Goal: Use online tool/utility

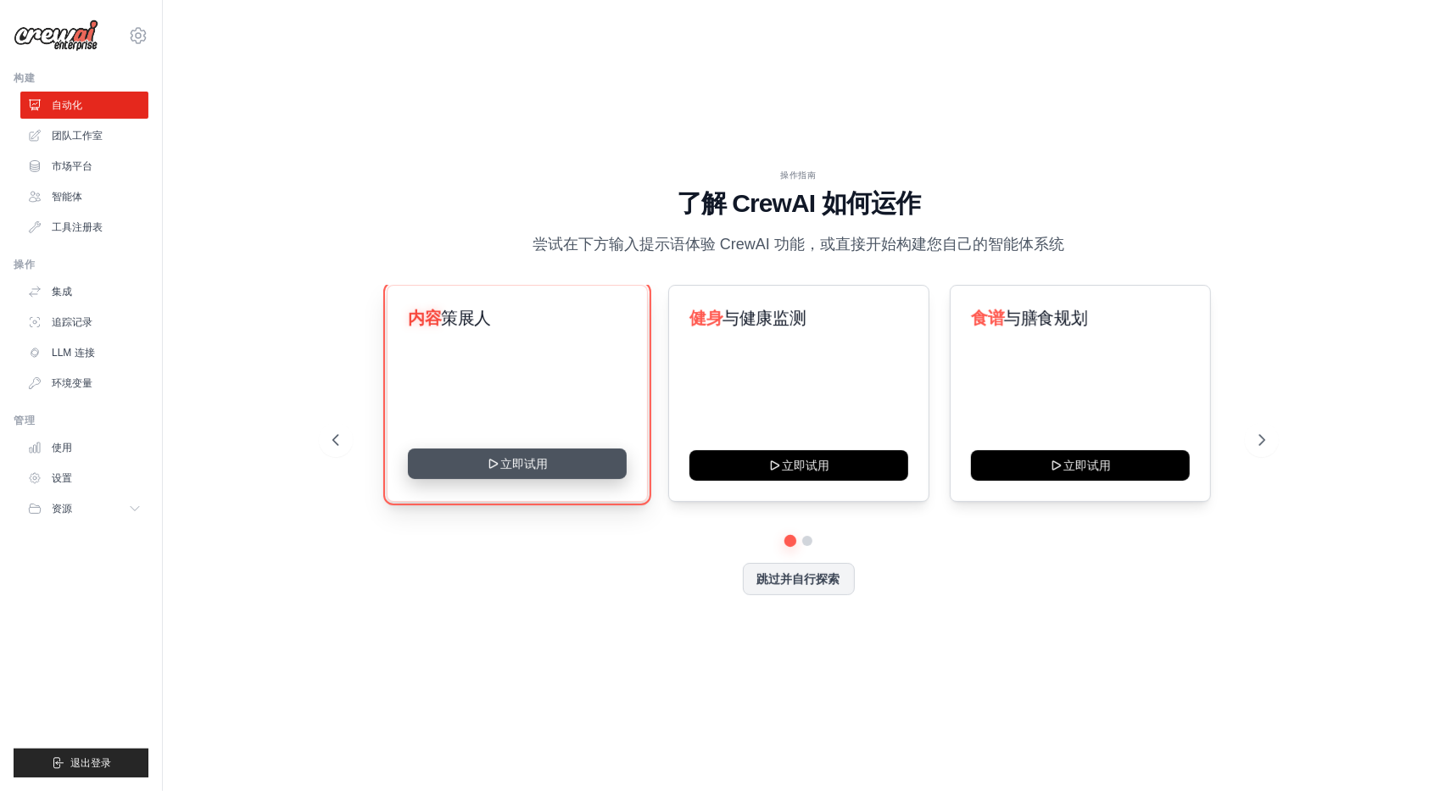
click at [542, 464] on button "立即试用" at bounding box center [517, 464] width 219 height 31
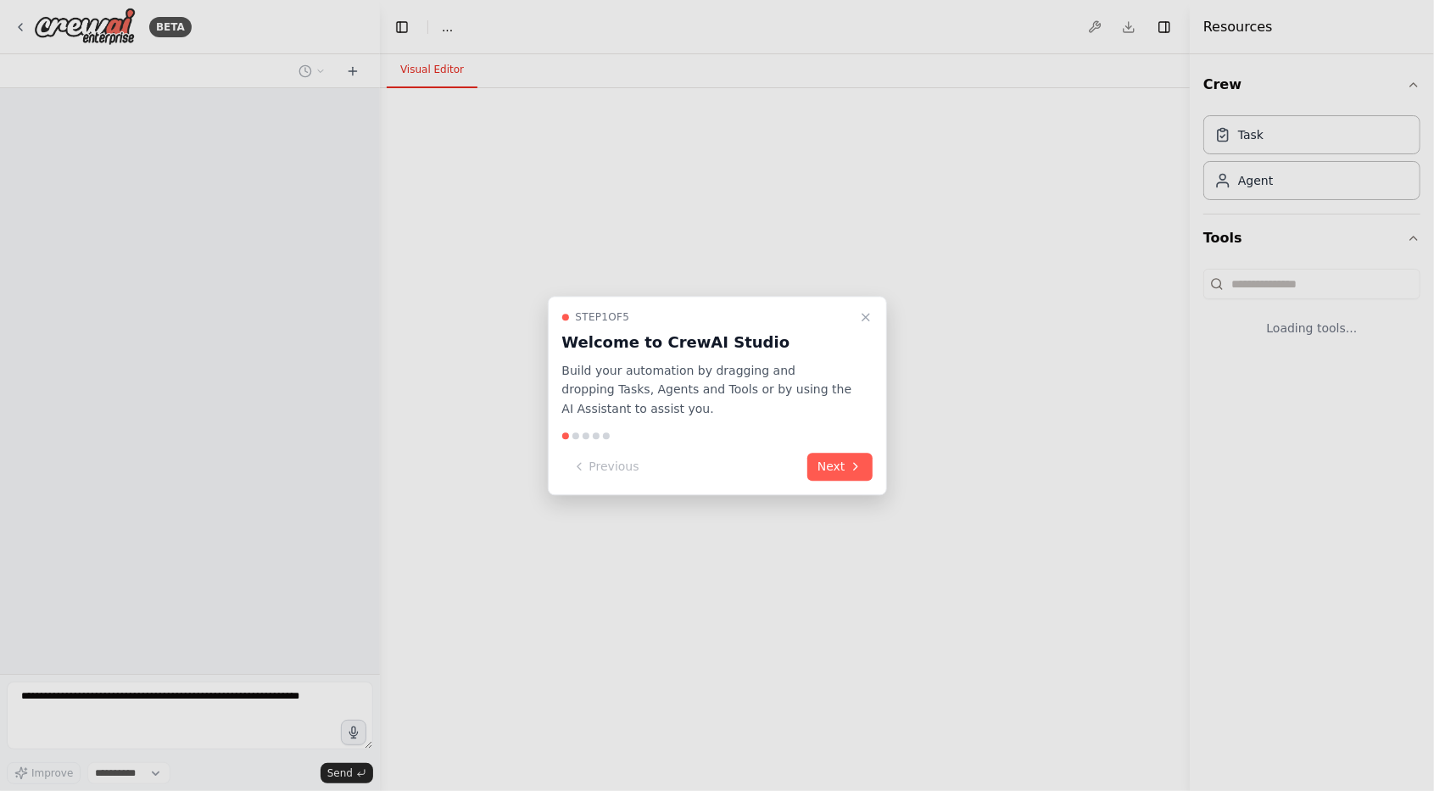
select select "****"
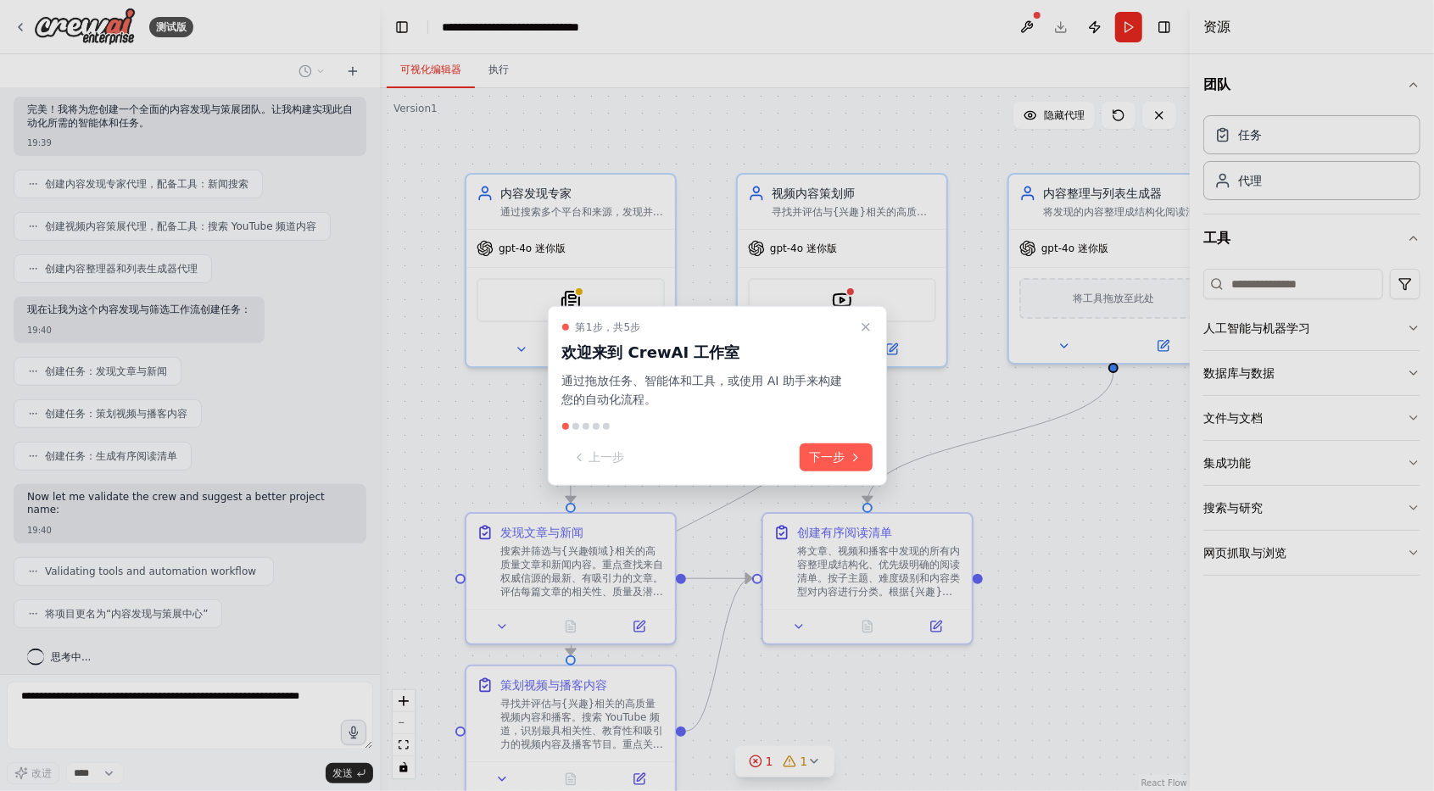
scroll to position [354, 0]
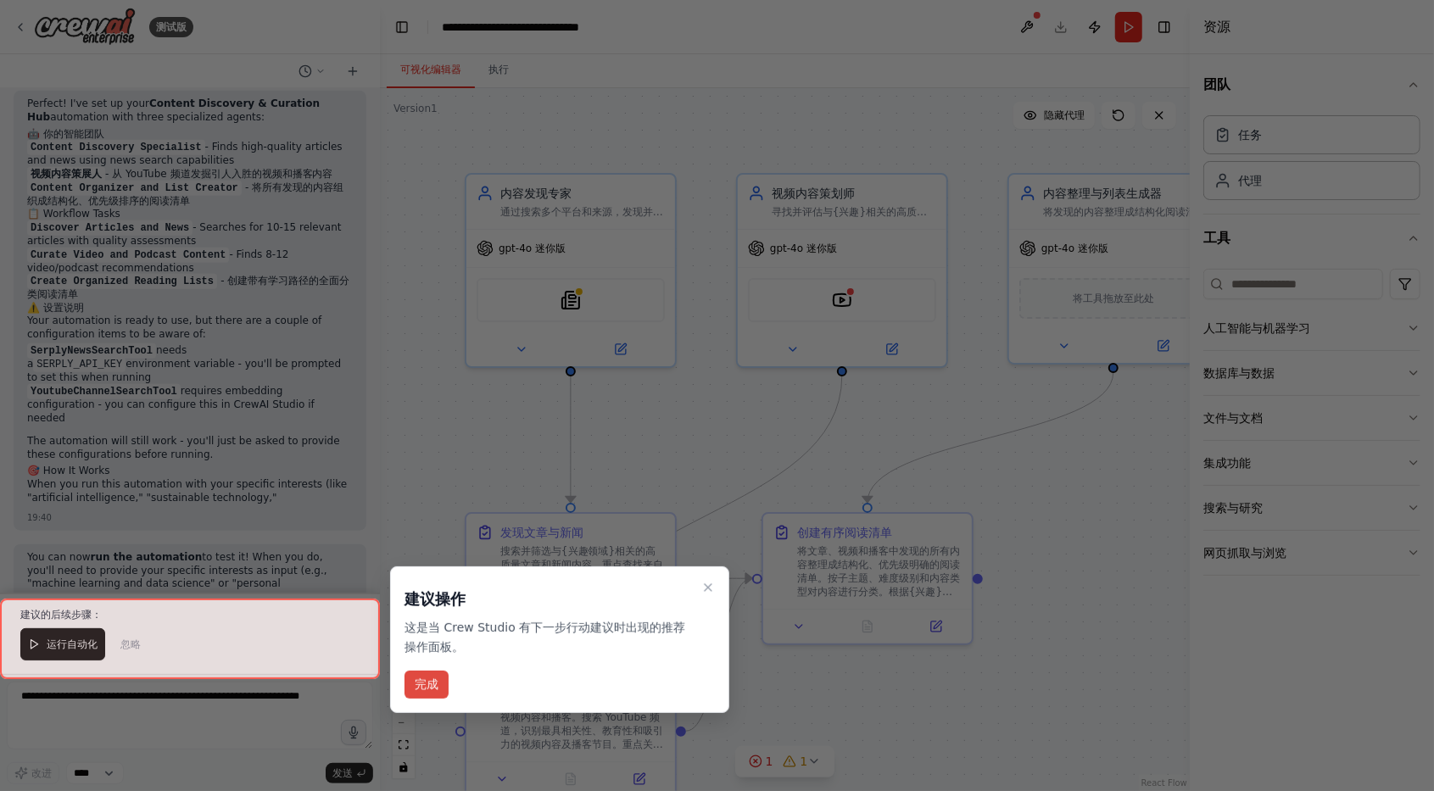
click at [442, 684] on button "完成" at bounding box center [427, 685] width 44 height 28
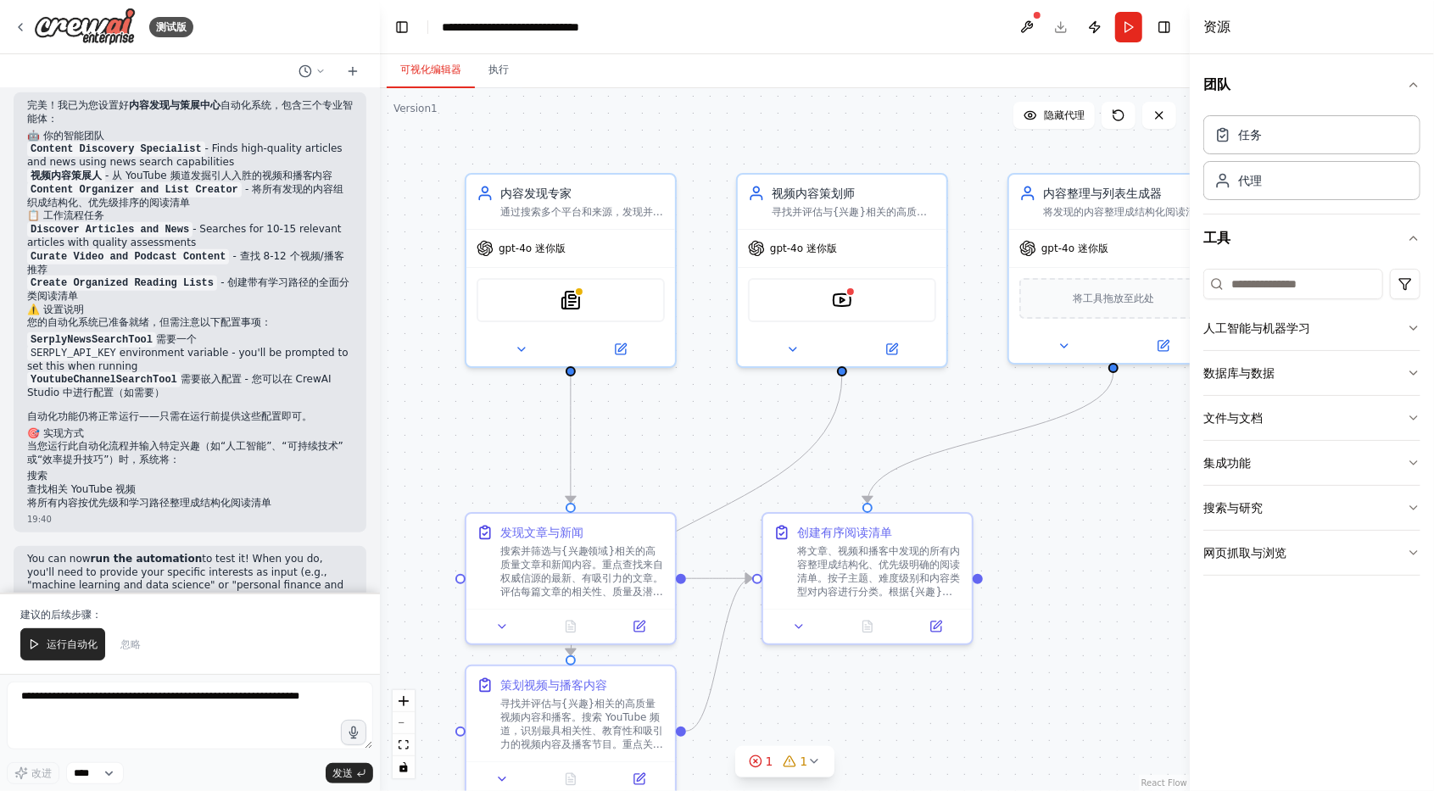
scroll to position [906, 0]
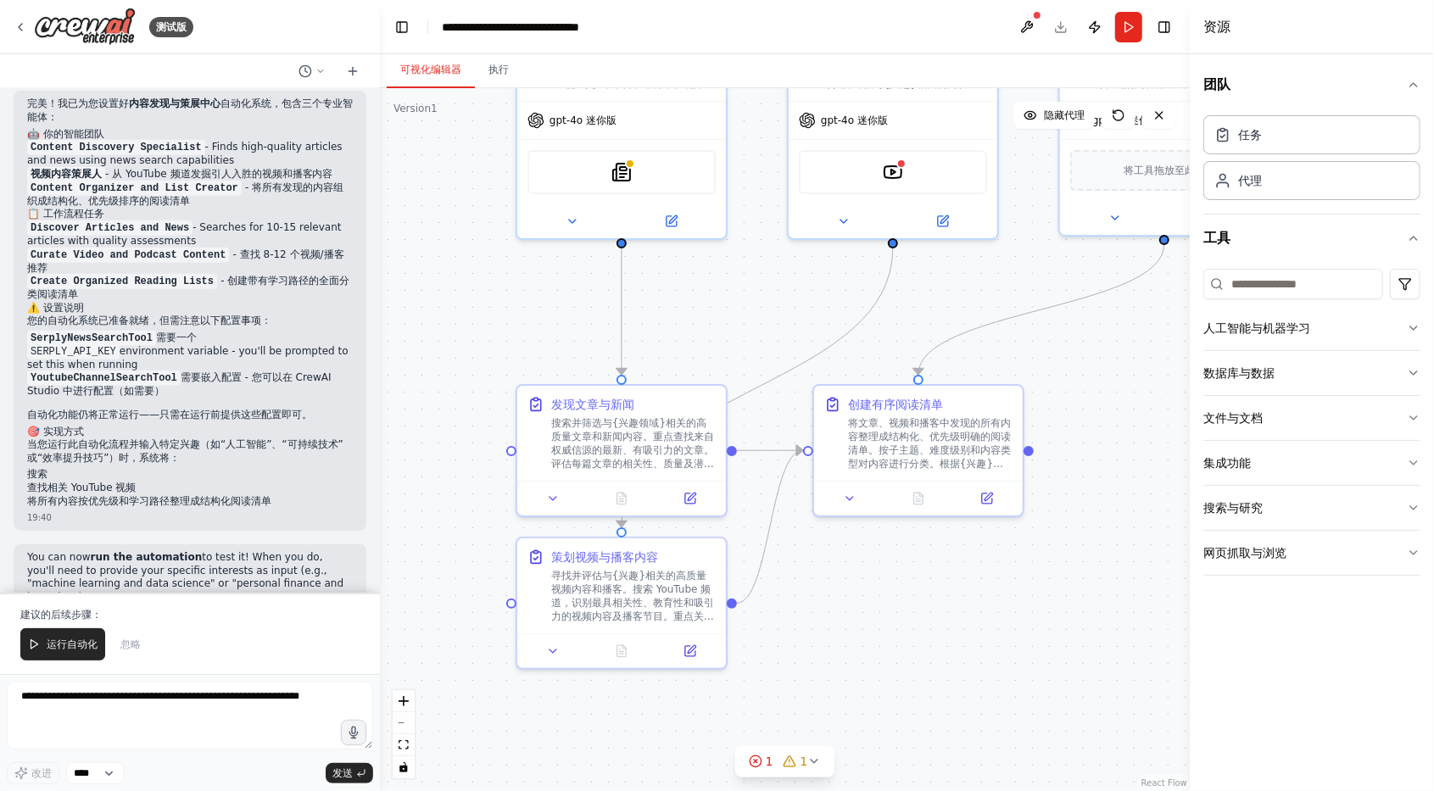
drag, startPoint x: 767, startPoint y: 419, endPoint x: 710, endPoint y: 352, distance: 88.4
click at [685, 335] on div ".deletable-edge-delete-btn { width: 20px; height: 20px; border: 0px solid #ffff…" at bounding box center [785, 439] width 810 height 703
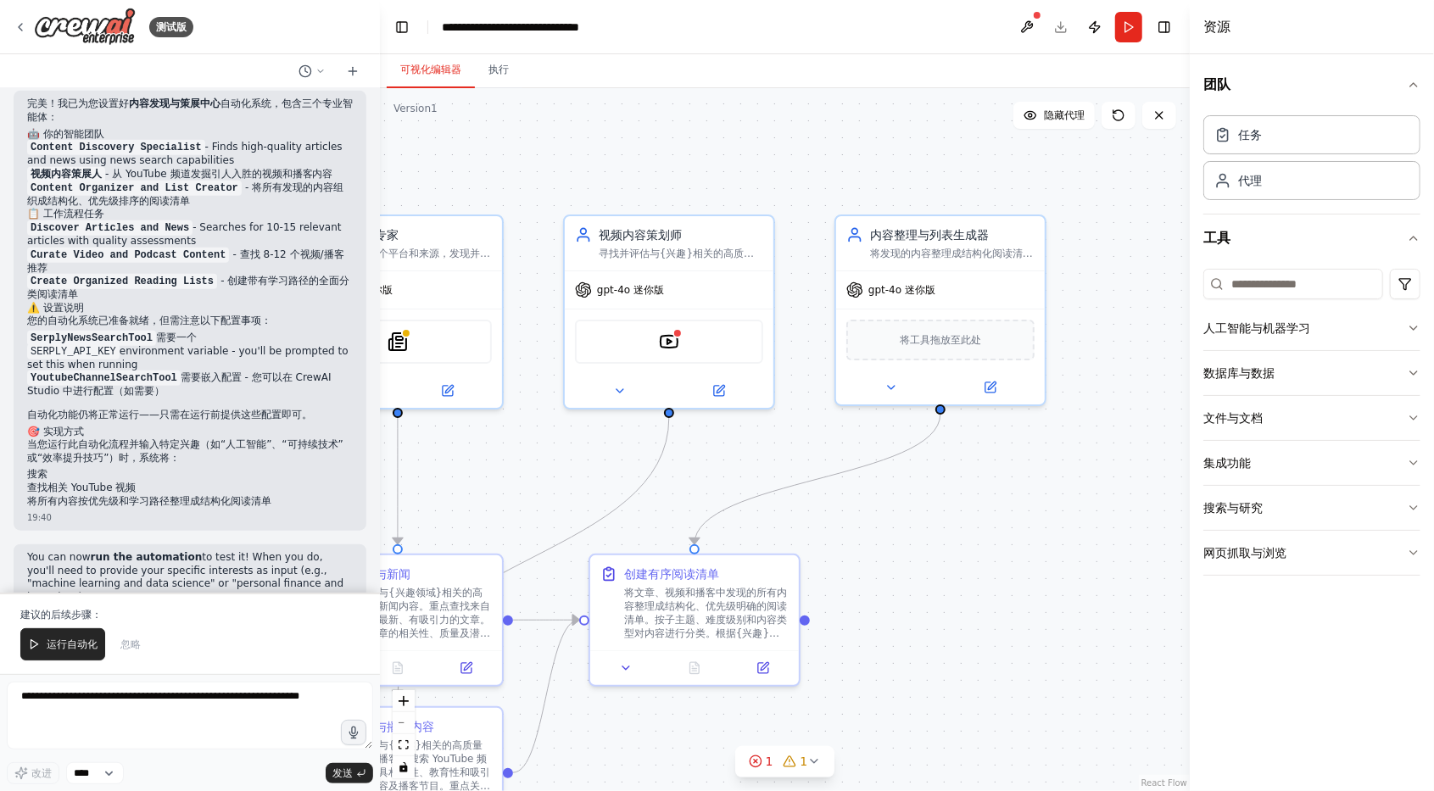
drag, startPoint x: 991, startPoint y: 360, endPoint x: 851, endPoint y: 529, distance: 219.8
click at [829, 529] on div ".deletable-edge-delete-btn { width: 20px; height: 20px; border: 0px solid #ffff…" at bounding box center [785, 439] width 810 height 703
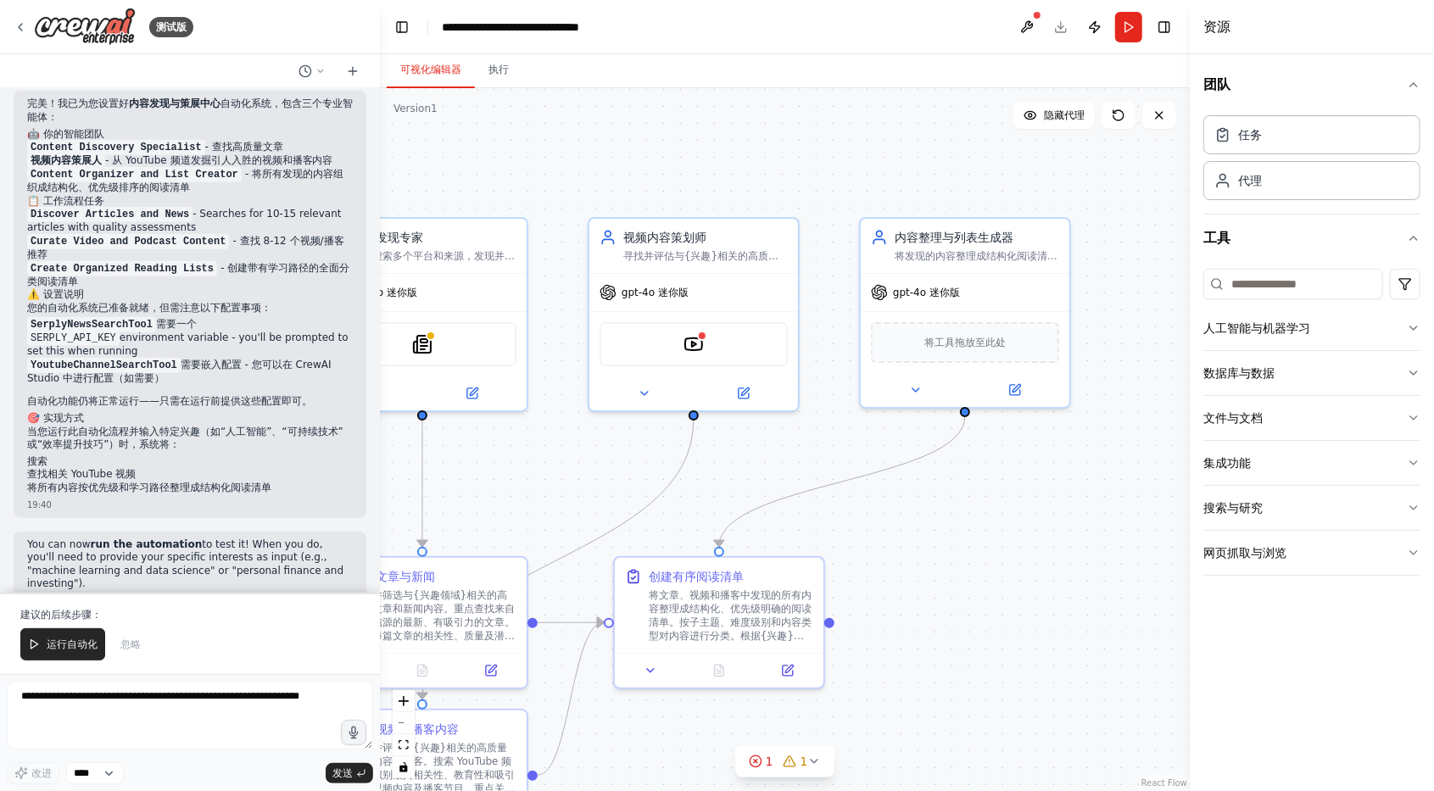
scroll to position [892, 0]
